Goal: Task Accomplishment & Management: Complete application form

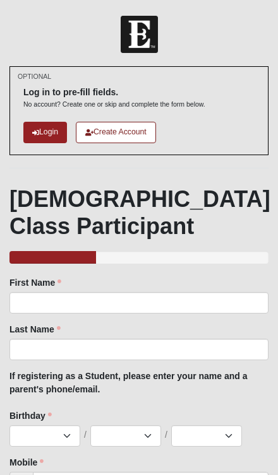
click at [257, 433] on div "1 2 3 4 5 6 7 8 9 10 11 12 13 14 15 16 17 18 19 20 21 22 23 24 25 26 27 28 29 3…" at bounding box center [138, 435] width 259 height 21
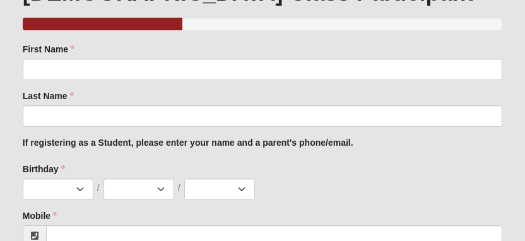
scroll to position [209, 0]
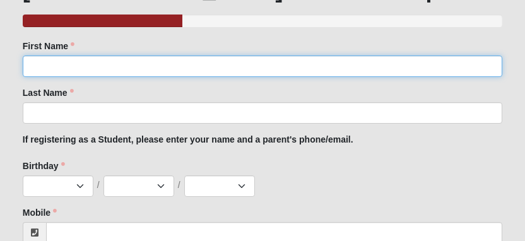
click at [277, 74] on input "First Name" at bounding box center [263, 66] width 480 height 21
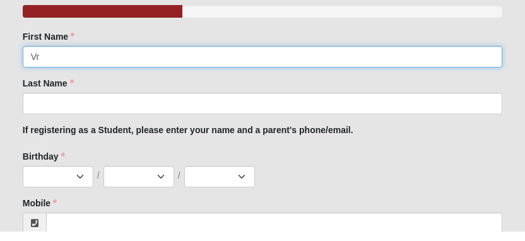
type input "V"
type input "Braelyn"
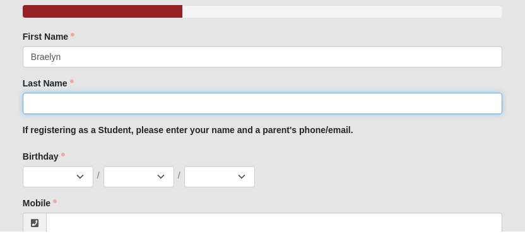
click at [277, 104] on input "Last Name" at bounding box center [263, 112] width 480 height 21
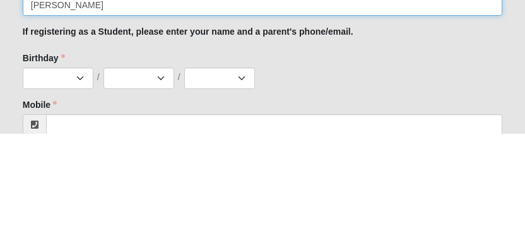
type input "Haga"
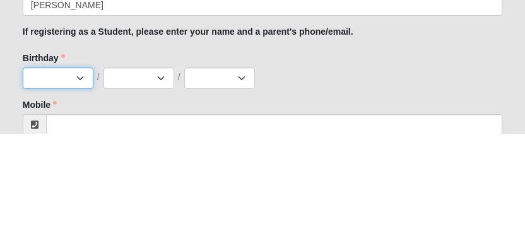
click at [52, 175] on select "1 2 3 4 5 6 7 8 9 10 11 12 13 14 15 16 17 18 19 20 21 22 23 24 25 26 27 28 29 3…" at bounding box center [58, 185] width 71 height 21
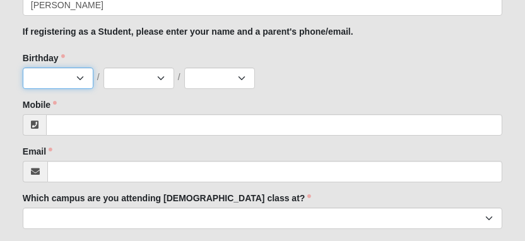
click at [66, 76] on select "1 2 3 4 5 6 7 8 9 10 11 12 13 14 15 16 17 18 19 20 21 22 23 24 25 26 27 28 29 3…" at bounding box center [58, 78] width 71 height 21
click at [73, 74] on select "1 2 3 4 5 6 7 8 9 10 11 12 13 14 15 16 17 18 19 20 21 22 23 24 25 26 27 28 29 3…" at bounding box center [58, 78] width 71 height 21
click at [58, 82] on select "1 2 3 4 5 6 7 8 9 10 11 12 13 14 15 16 17 18 19 20 21 22 23 24 25 26 27 28 29 3…" at bounding box center [58, 78] width 71 height 21
select select "19"
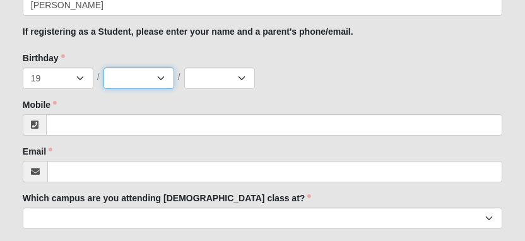
click at [156, 68] on select "Jan Feb Mar Apr May Jun [DATE] Aug Sep Oct Nov Dec" at bounding box center [138, 78] width 71 height 21
select select "3"
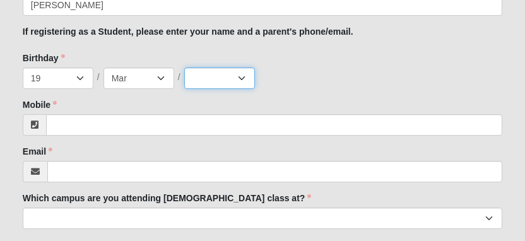
click at [227, 68] on select "2025 2024 2023 2022 2021 2020 2019 2018 2017 2016 2015 2014 2013 2012 2011 2010…" at bounding box center [219, 78] width 71 height 21
click at [228, 83] on select "2025 2024 2023 2022 2021 2020 2019 2018 2017 2016 2015 2014 2013 2012 2011 2010…" at bounding box center [219, 78] width 71 height 21
select select "2009"
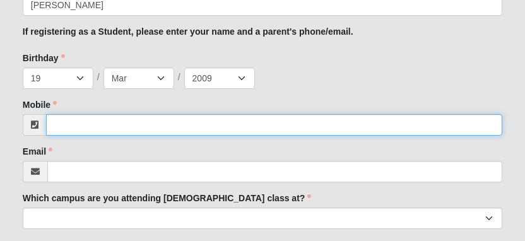
click at [277, 120] on input "Mobile" at bounding box center [274, 124] width 456 height 21
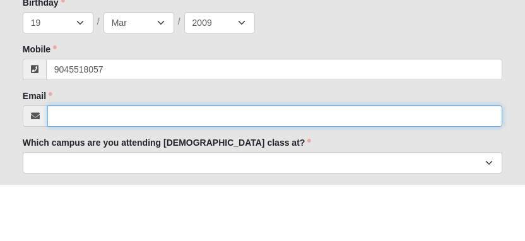
click at [237, 162] on input "Email" at bounding box center [274, 172] width 455 height 21
type input "(904) 551-8057"
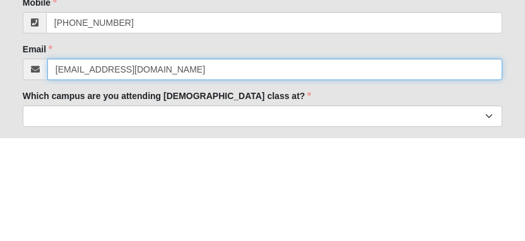
type input "braelyn0319@gmail.com"
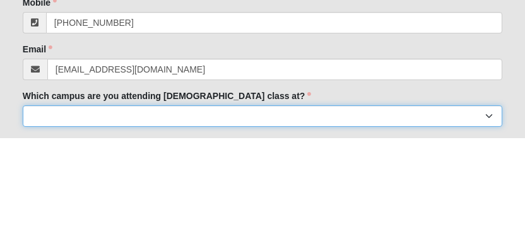
click at [277, 208] on select "Arlington Baymeadows Eleven22 Online [PERSON_NAME][GEOGRAPHIC_DATA] Jesup [GEOG…" at bounding box center [263, 218] width 480 height 21
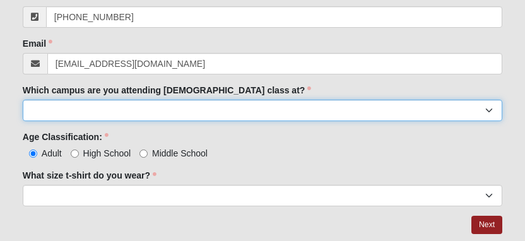
select select "6"
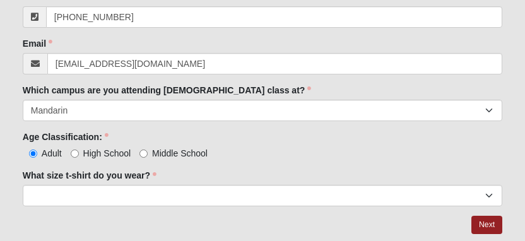
click at [86, 148] on span "High School" at bounding box center [107, 153] width 48 height 10
click at [79, 150] on input "High School" at bounding box center [75, 154] width 8 height 8
radio input "true"
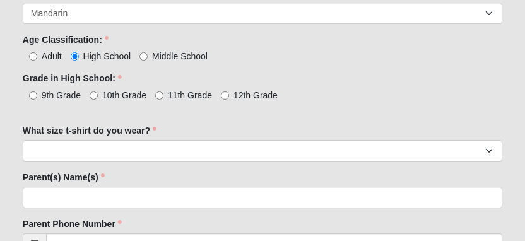
scroll to position [524, 0]
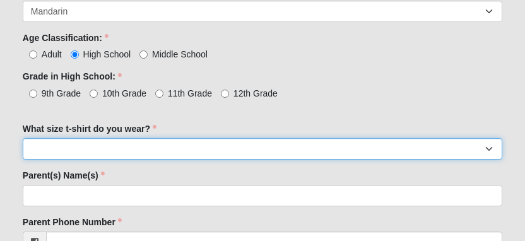
click at [202, 156] on select "Small Medium Large XL 2XL 3XL" at bounding box center [263, 148] width 480 height 21
select select "Small"
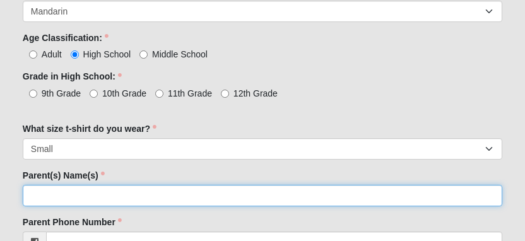
click at [172, 191] on input "Parent(s) Name(s)" at bounding box center [263, 195] width 480 height 21
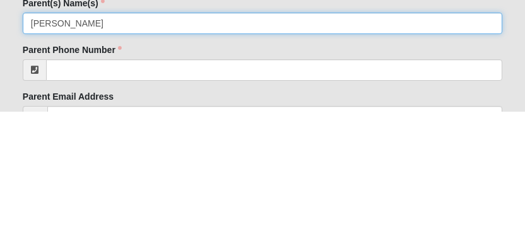
type input "Ashley haga"
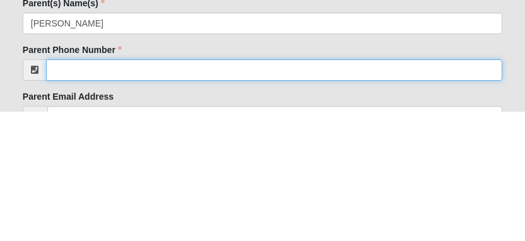
click at [277, 189] on input "Parent Phone Number" at bounding box center [274, 199] width 456 height 21
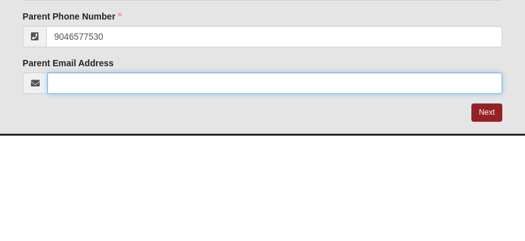
click at [239, 178] on input "Parent Email Address" at bounding box center [274, 188] width 455 height 21
type input "(904) 657-7530"
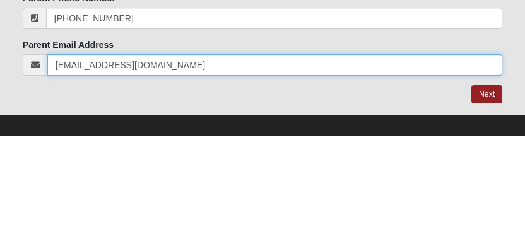
scroll to position [654, 0]
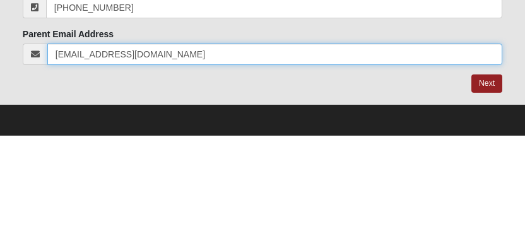
type input "ahaga319@gmail.com"
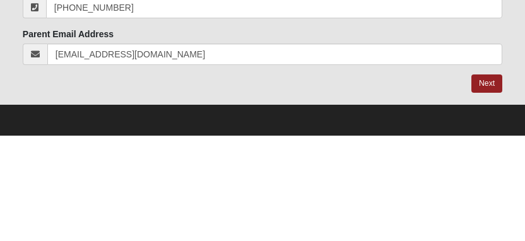
click at [277, 180] on link "Next" at bounding box center [486, 189] width 31 height 18
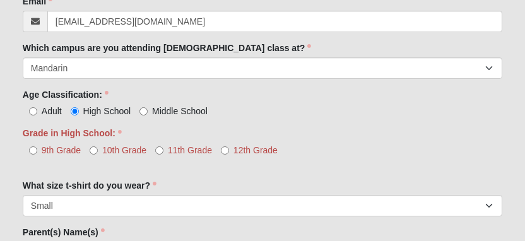
scroll to position [529, 0]
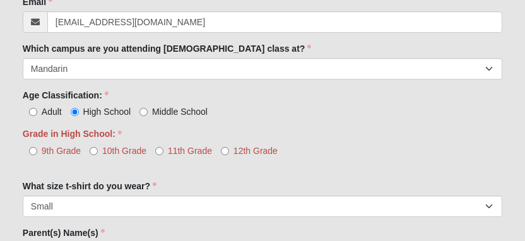
click at [163, 147] on input "11th Grade" at bounding box center [159, 151] width 8 height 8
radio input "true"
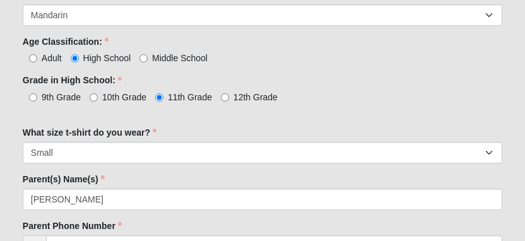
scroll to position [680, 0]
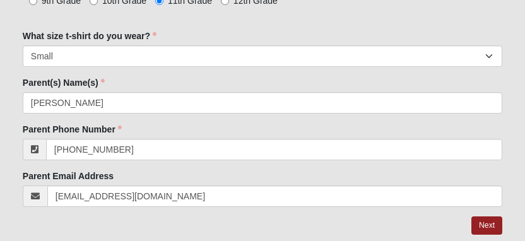
click at [277, 227] on link "Next" at bounding box center [486, 225] width 31 height 18
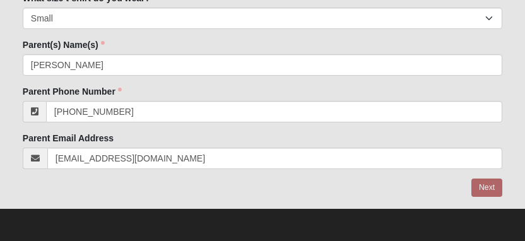
scroll to position [617, 0]
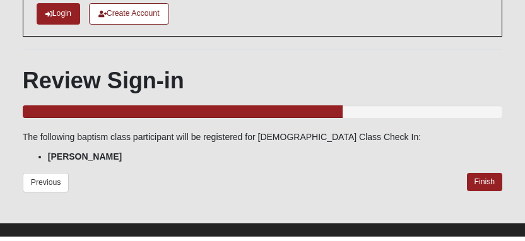
scroll to position [35, 0]
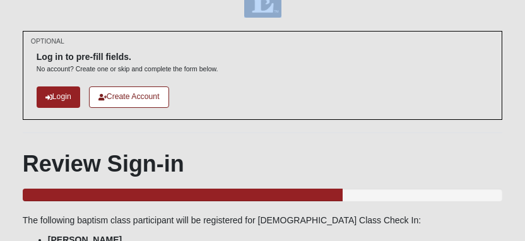
click at [277, 232] on div "The following baptism class participant will be registered for Baptism Class Ch…" at bounding box center [263, 230] width 480 height 33
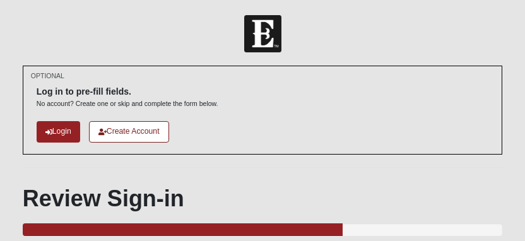
scroll to position [0, 0]
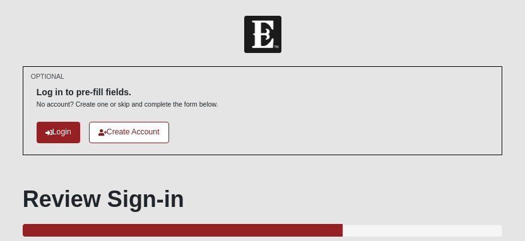
click at [214, 81] on div "Log in to pre-fill fields. No account? Create one or skip and complete the form…" at bounding box center [128, 92] width 182 height 33
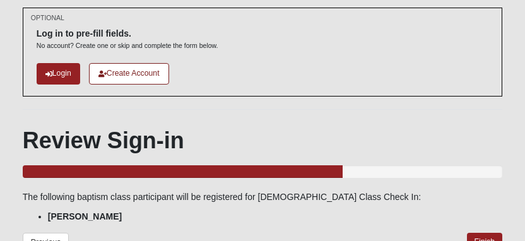
scroll to position [58, 0]
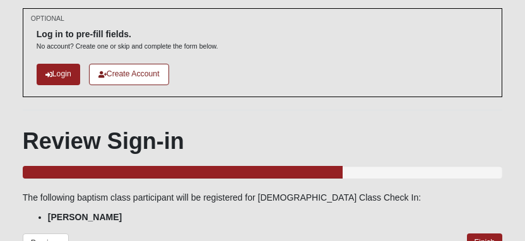
click at [277, 237] on link "Finish" at bounding box center [485, 242] width 36 height 18
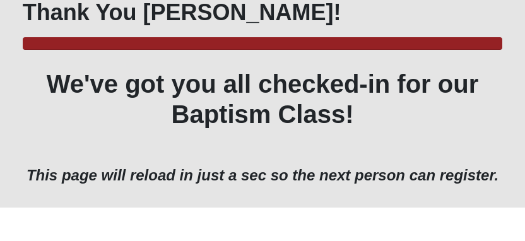
scroll to position [153, 0]
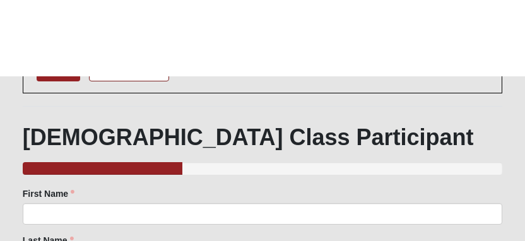
scroll to position [143, 0]
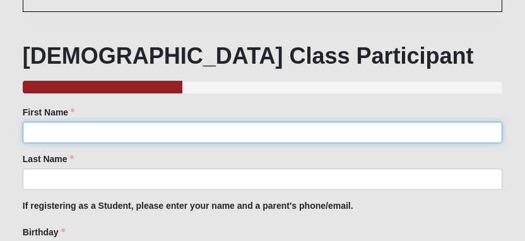
click at [68, 127] on input "First Name" at bounding box center [263, 132] width 480 height 21
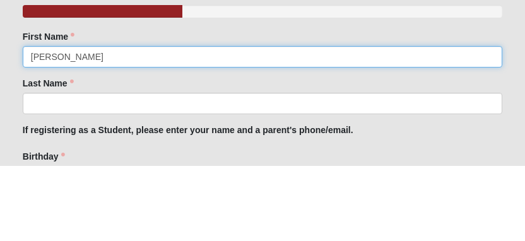
type input "[PERSON_NAME]"
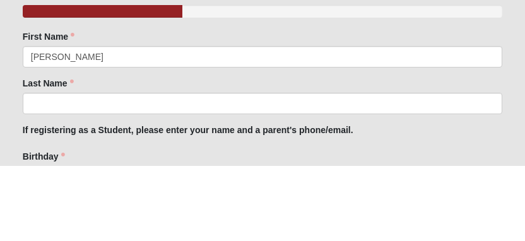
click at [124, 153] on div "Last Name Last Name is required." at bounding box center [263, 171] width 480 height 37
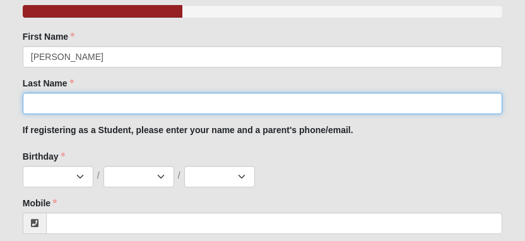
click at [133, 100] on input "Last Name" at bounding box center [263, 103] width 480 height 21
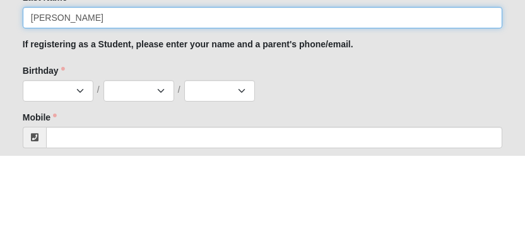
type input "[PERSON_NAME]"
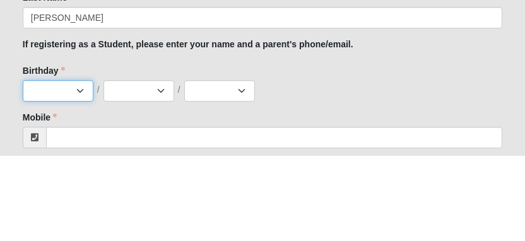
click at [69, 166] on select "1 2 3 4 5 6 7 8 9 10 11 12 13 14 15 16 17 18 19 20 21 22 23 24 25 26 27 28 29 3…" at bounding box center [58, 176] width 71 height 21
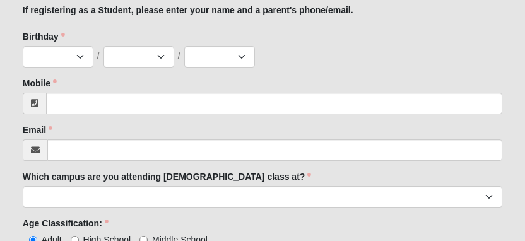
click at [277, 211] on form "Log In Baptism Class Check In Events Baptism Class Check In Error OPTIONAL" at bounding box center [262, 21] width 525 height 688
click at [78, 52] on select "1 2 3 4 5 6 7 8 9 10 11 12 13 14 15 16 17 18 19 20 21 22 23 24 25 26 27 28 29 3…" at bounding box center [58, 56] width 71 height 21
click at [71, 61] on select "1 2 3 4 5 6 7 8 9 10 11 12 13 14 15 16 17 18 19 20 21 22 23 24 25 26 27 28 29 3…" at bounding box center [58, 56] width 71 height 21
click at [68, 57] on select "1 2 3 4 5 6 7 8 9 10 11 12 13 14 15 16 17 18 19 20 21 22 23 24 25 26 27 28 29 3…" at bounding box center [58, 56] width 71 height 21
select select "10"
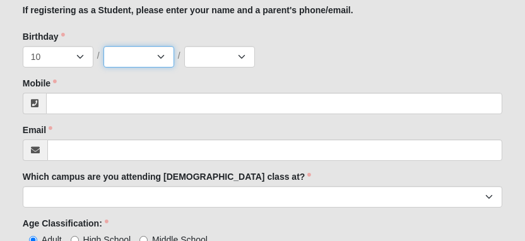
click at [142, 47] on select "Jan Feb Mar Apr May Jun [DATE] Aug Sep Oct Nov Dec" at bounding box center [138, 56] width 71 height 21
select select "10"
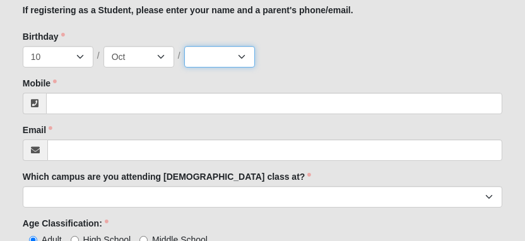
click at [234, 53] on select "2025 2024 2023 2022 2021 2020 2019 2018 2017 2016 2015 2014 2013 2012 2011 2010…" at bounding box center [219, 56] width 71 height 21
select select "2013"
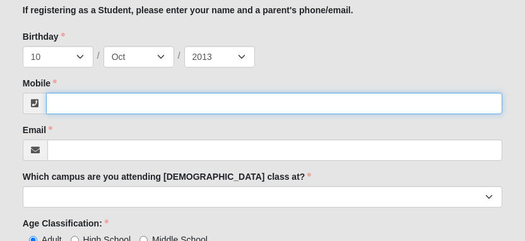
click at [120, 95] on input "Mobile" at bounding box center [274, 103] width 456 height 21
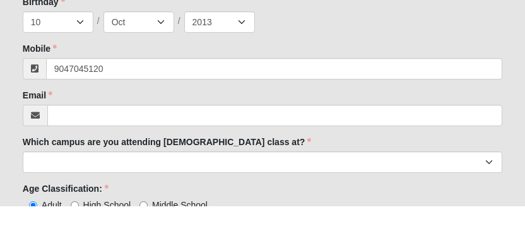
type input "[PHONE_NUMBER]"
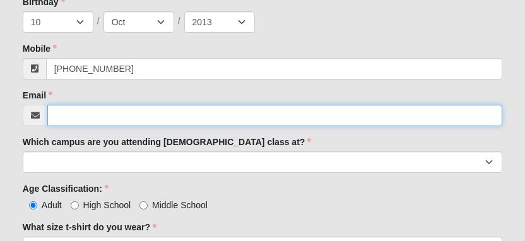
click at [62, 117] on input "Email" at bounding box center [274, 115] width 455 height 21
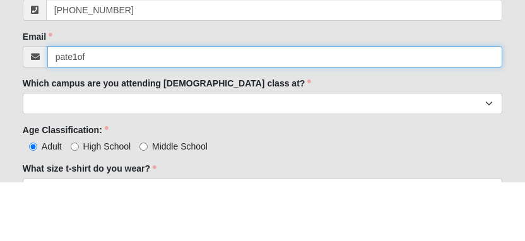
scroll to position [425, 0]
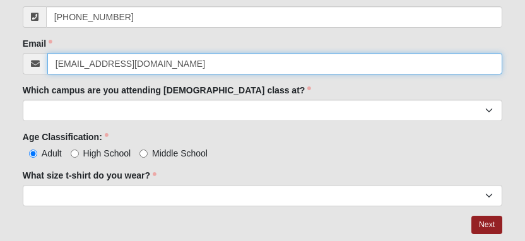
type input "[EMAIL_ADDRESS][DOMAIN_NAME]"
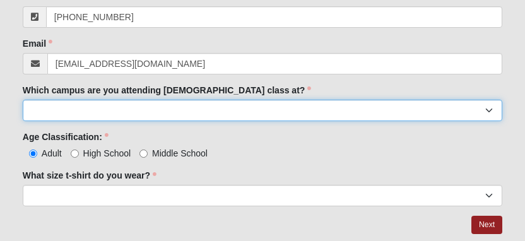
click at [51, 105] on select "Arlington Baymeadows Eleven22 Online [PERSON_NAME][GEOGRAPHIC_DATA] Jesup [GEOG…" at bounding box center [263, 110] width 480 height 21
select select "6"
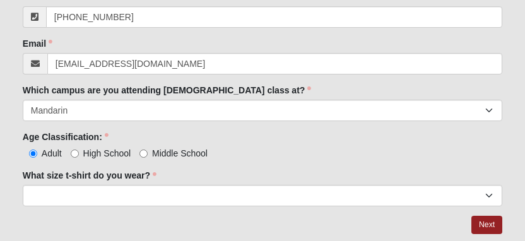
click at [166, 153] on span "Middle School" at bounding box center [180, 153] width 56 height 10
click at [148, 153] on input "Middle School" at bounding box center [143, 154] width 8 height 8
radio input "true"
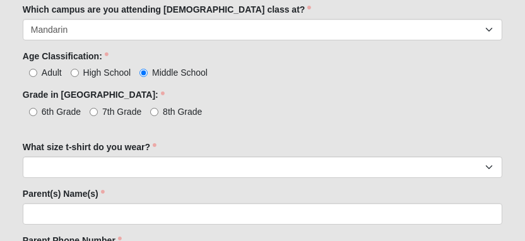
scroll to position [507, 0]
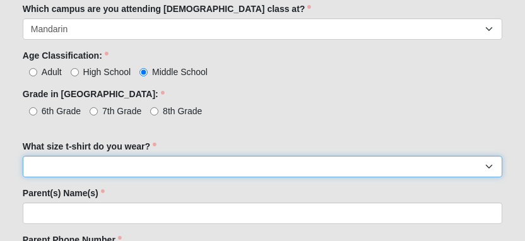
click at [52, 158] on select "Small Medium Large XL 2XL 3XL" at bounding box center [263, 166] width 480 height 21
select select "Small"
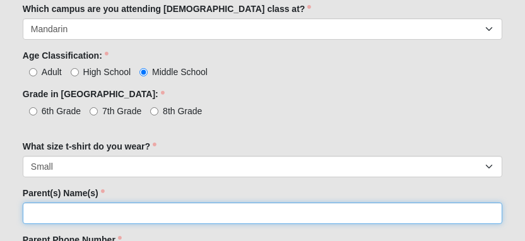
click at [42, 218] on input "Parent(s) Name(s)" at bounding box center [263, 213] width 480 height 21
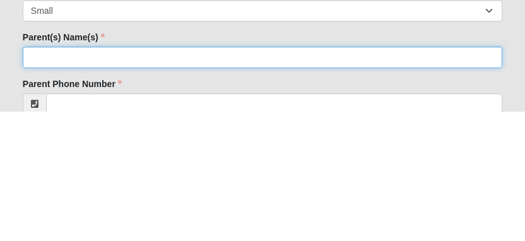
type input "L"
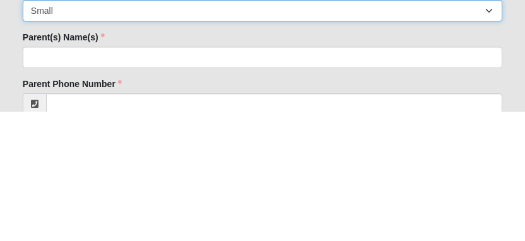
click at [62, 129] on select "Small Medium Large XL 2XL 3XL" at bounding box center [263, 139] width 480 height 21
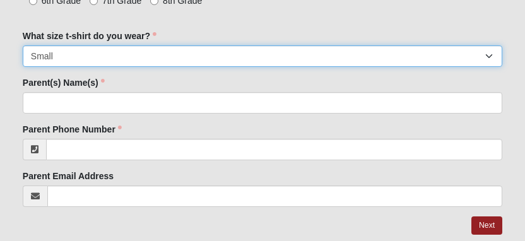
click at [76, 55] on select "Small Medium Large XL 2XL 3XL" at bounding box center [263, 55] width 480 height 21
click at [78, 53] on select "Small Medium Large XL 2XL 3XL" at bounding box center [263, 55] width 480 height 21
select select "Medium"
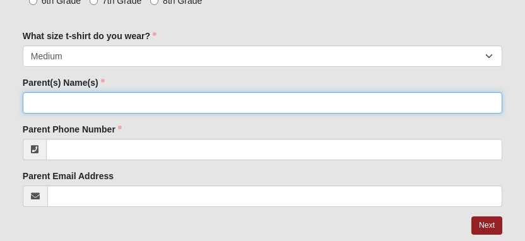
click at [73, 107] on input "Parent(s) Name(s)" at bounding box center [263, 102] width 480 height 21
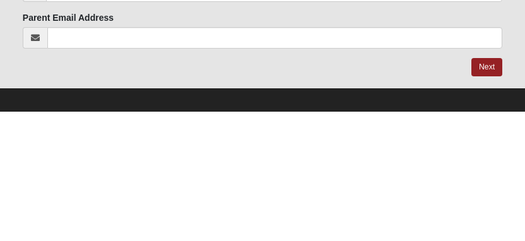
scroll to position [654, 0]
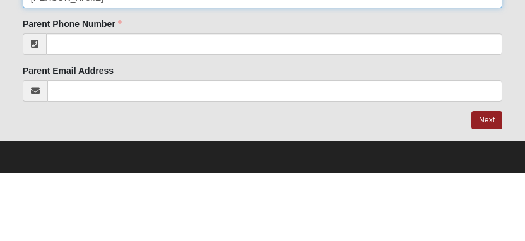
type input "[PERSON_NAME]"
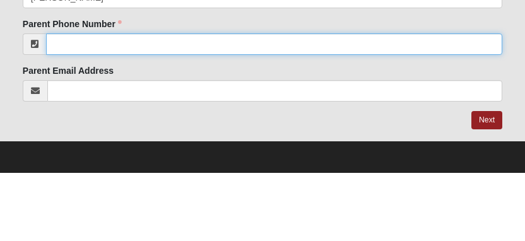
click at [277, 102] on input "Parent Phone Number" at bounding box center [274, 112] width 456 height 21
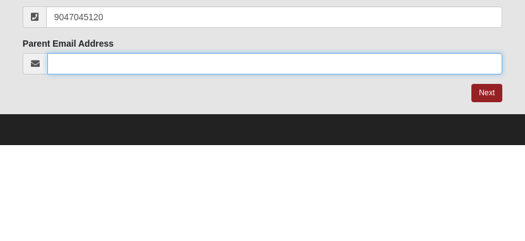
click at [277, 149] on input "Parent Email Address" at bounding box center [274, 159] width 455 height 21
type input "[PHONE_NUMBER]"
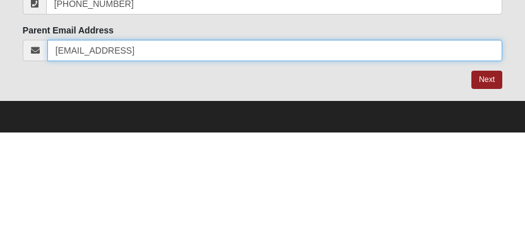
type input "[EMAIL_ADDRESS]"
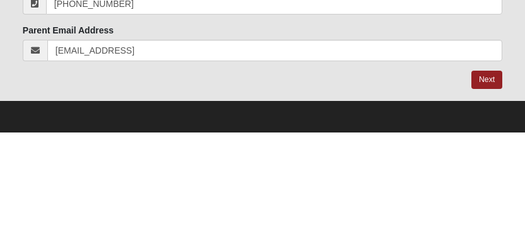
click at [277, 180] on link "Next" at bounding box center [486, 189] width 31 height 18
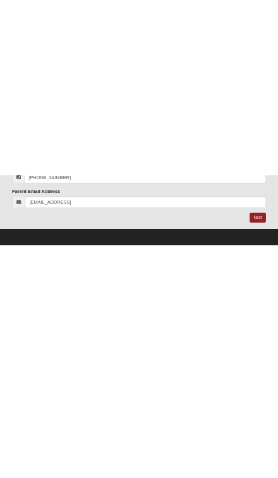
scroll to position [0, 0]
